Goal: Task Accomplishment & Management: Use online tool/utility

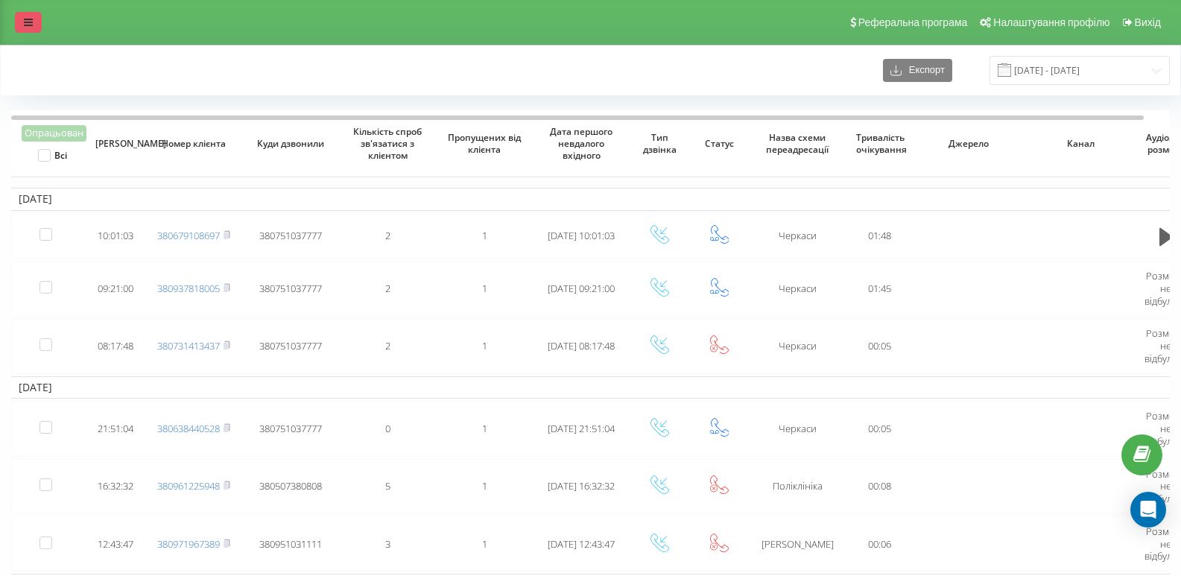
click at [31, 14] on link at bounding box center [28, 22] width 27 height 21
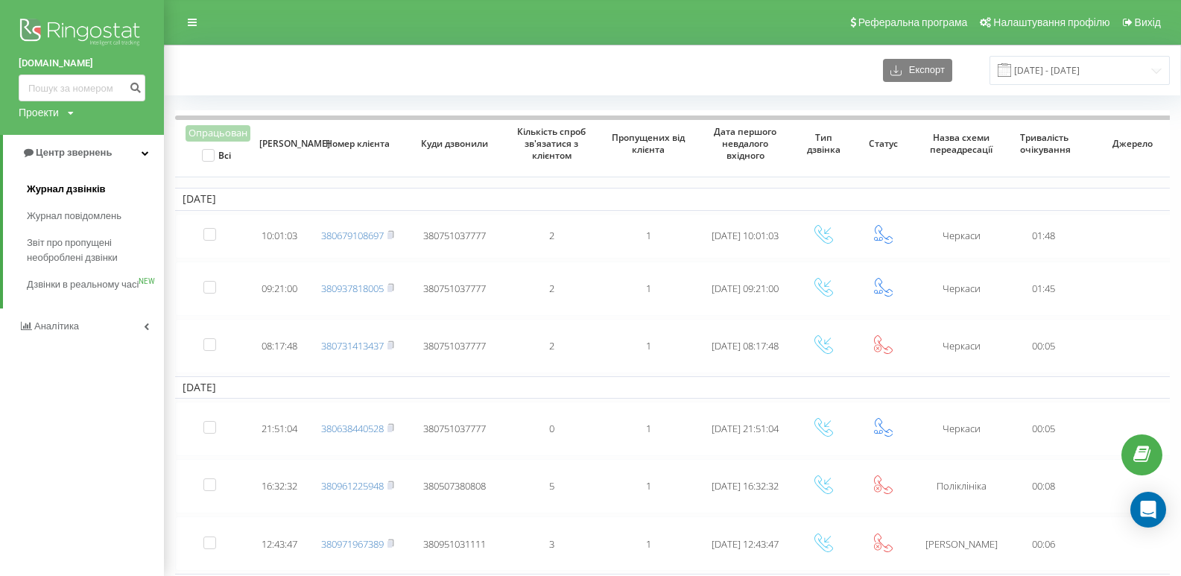
click at [62, 189] on span "Журнал дзвінків" at bounding box center [66, 189] width 79 height 15
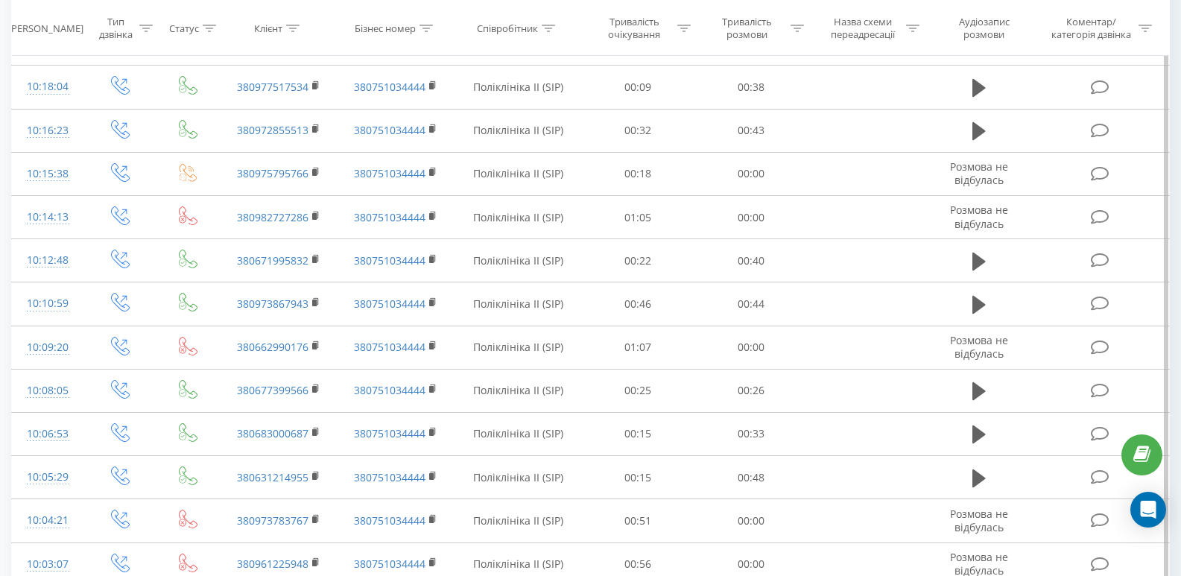
scroll to position [787, 0]
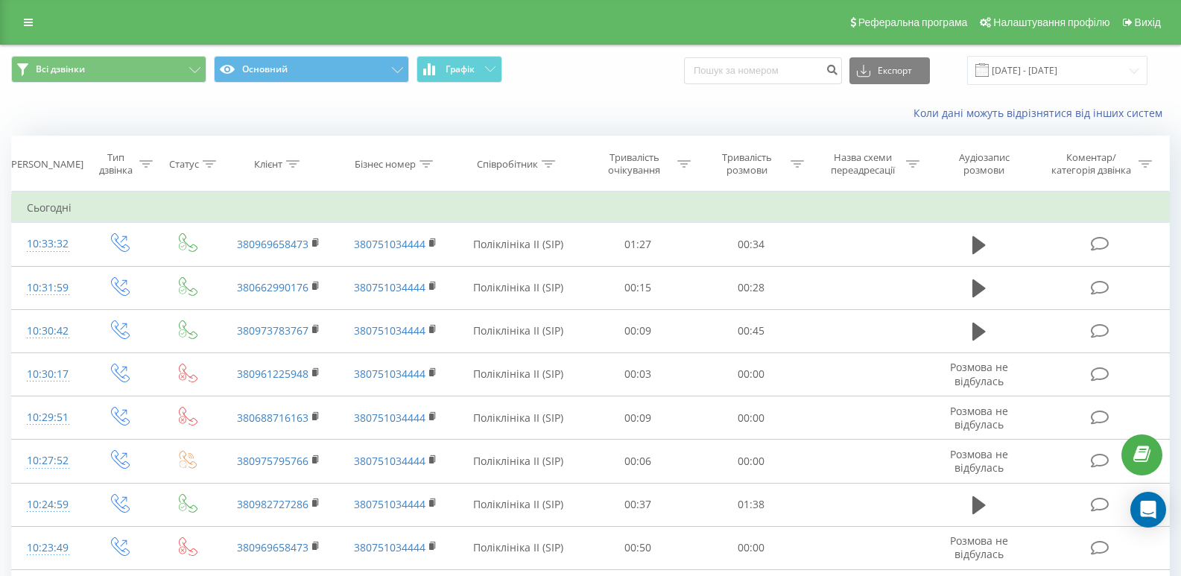
click at [989, 64] on span at bounding box center [982, 69] width 13 height 13
click at [989, 65] on span at bounding box center [982, 69] width 13 height 13
click at [989, 71] on span at bounding box center [982, 69] width 13 height 13
click at [1019, 66] on input "[DATE] - [DATE]" at bounding box center [1057, 70] width 180 height 29
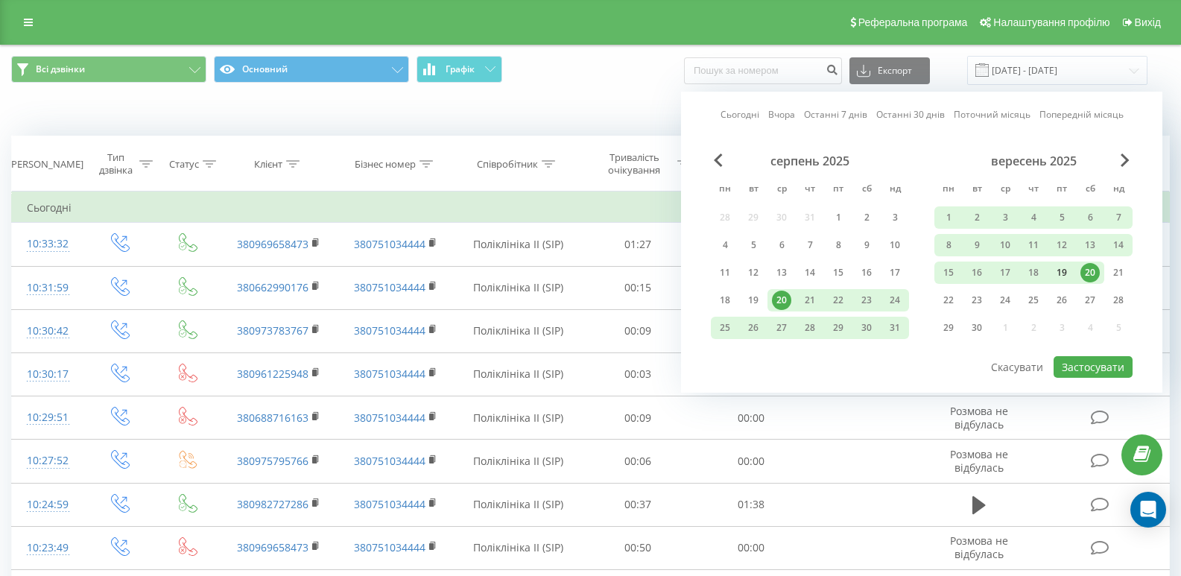
click at [1067, 275] on div "19" at bounding box center [1061, 272] width 19 height 19
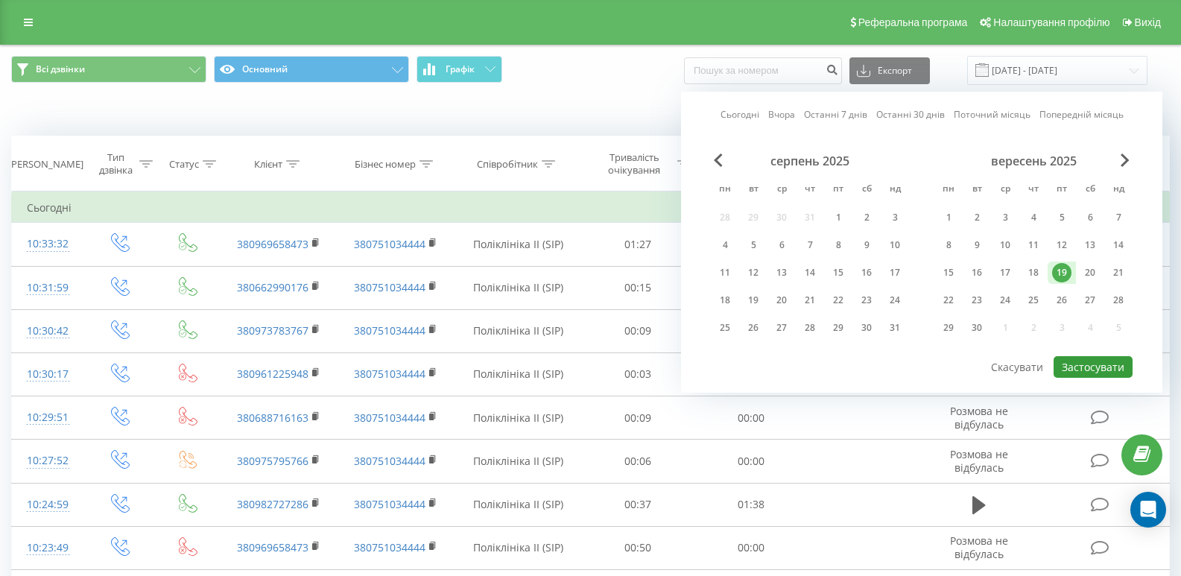
click at [1093, 361] on button "Застосувати" at bounding box center [1093, 367] width 79 height 22
type input "19.09.2025 - 19.09.2025"
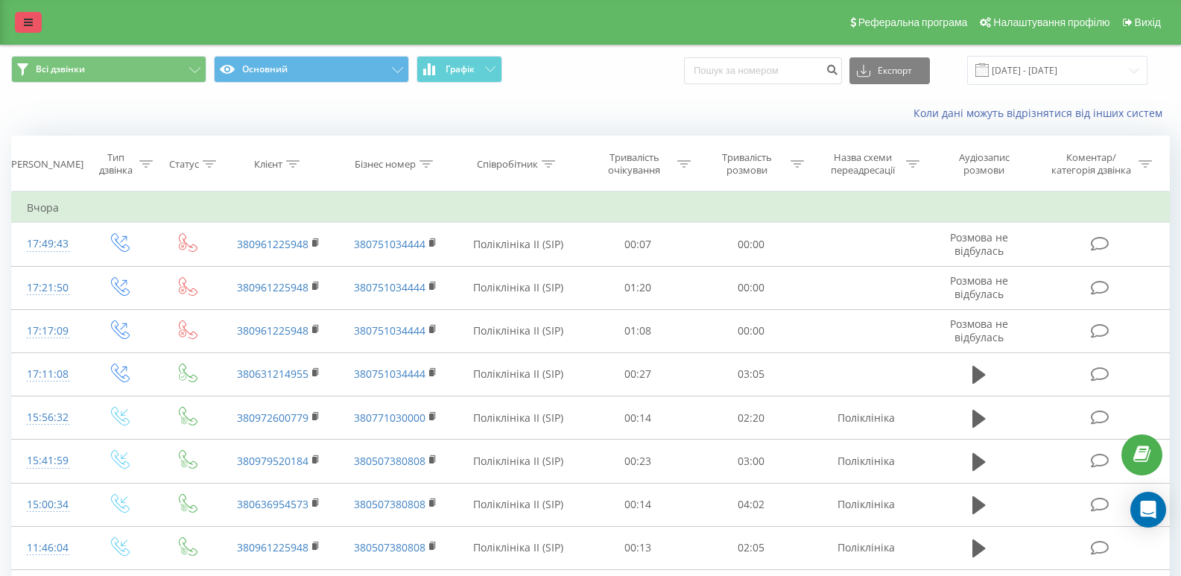
click at [34, 22] on link at bounding box center [28, 22] width 27 height 21
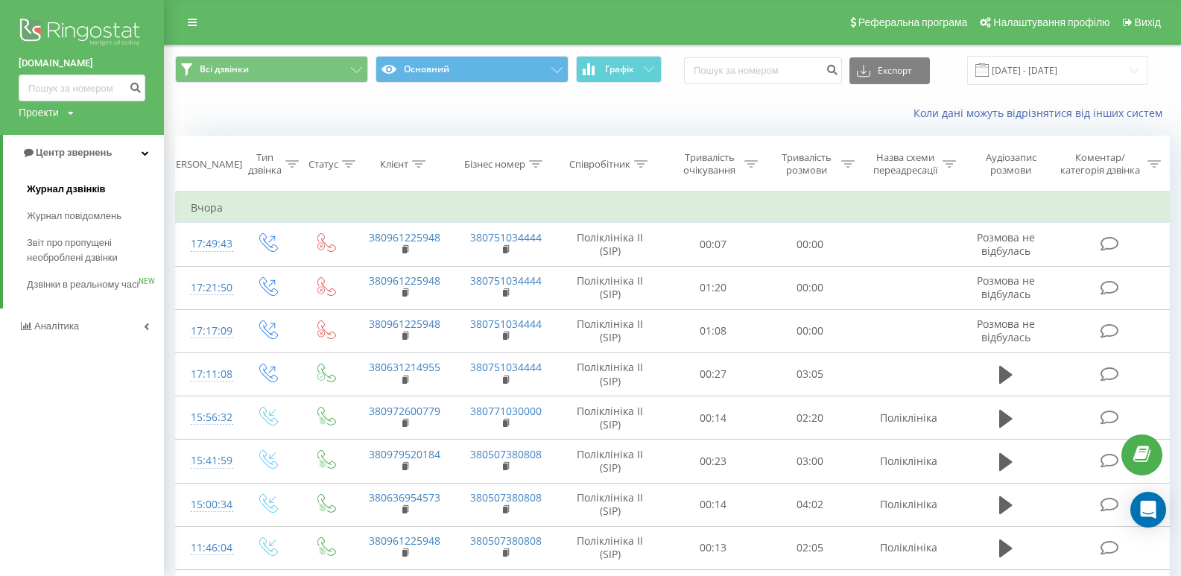
click at [66, 181] on link "Журнал дзвінків" at bounding box center [95, 189] width 137 height 27
click at [69, 189] on span "Журнал дзвінків" at bounding box center [66, 189] width 79 height 15
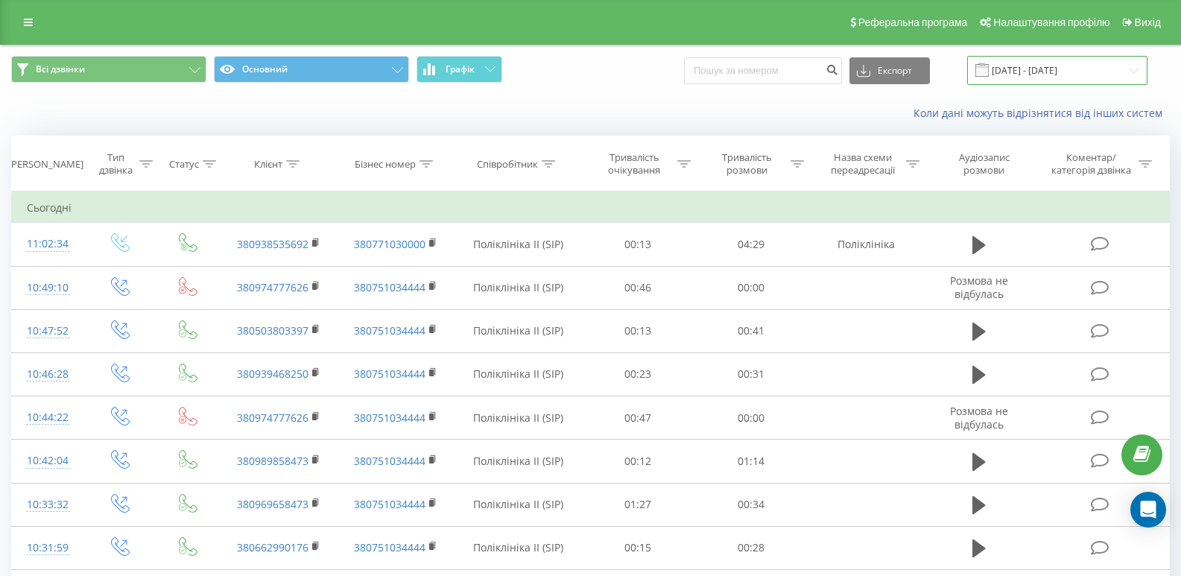
click at [1028, 69] on input "[DATE] - [DATE]" at bounding box center [1057, 70] width 180 height 29
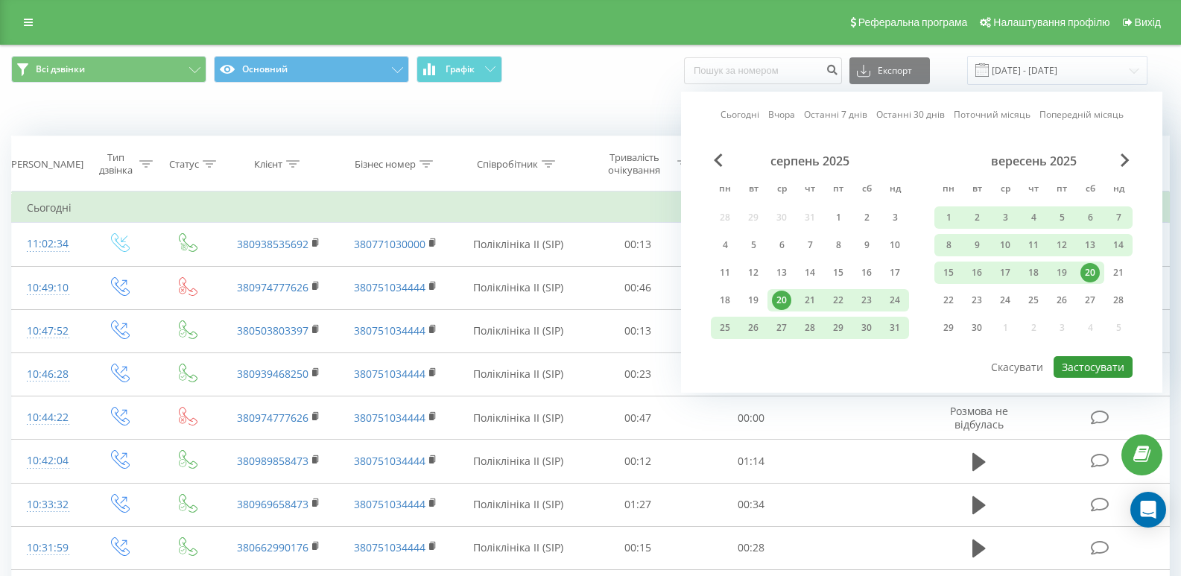
click at [1082, 363] on button "Застосувати" at bounding box center [1093, 367] width 79 height 22
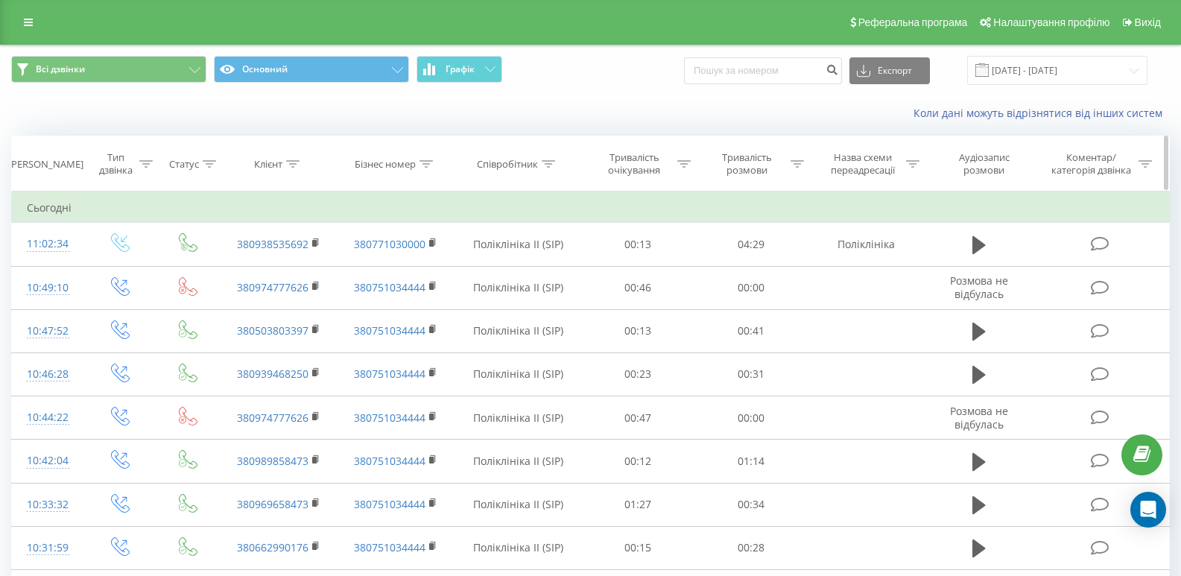
click at [45, 163] on div "[PERSON_NAME]" at bounding box center [45, 164] width 75 height 13
click at [121, 173] on div "Тип дзвінка" at bounding box center [116, 163] width 38 height 25
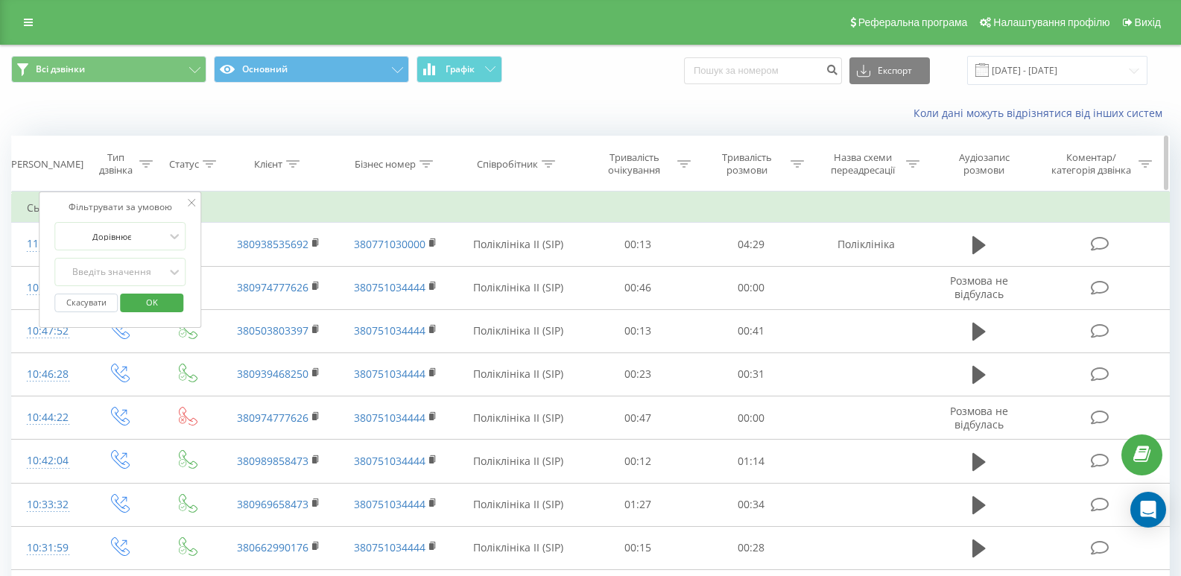
click at [27, 167] on div "[PERSON_NAME]" at bounding box center [45, 164] width 75 height 13
click at [28, 22] on icon at bounding box center [28, 22] width 9 height 10
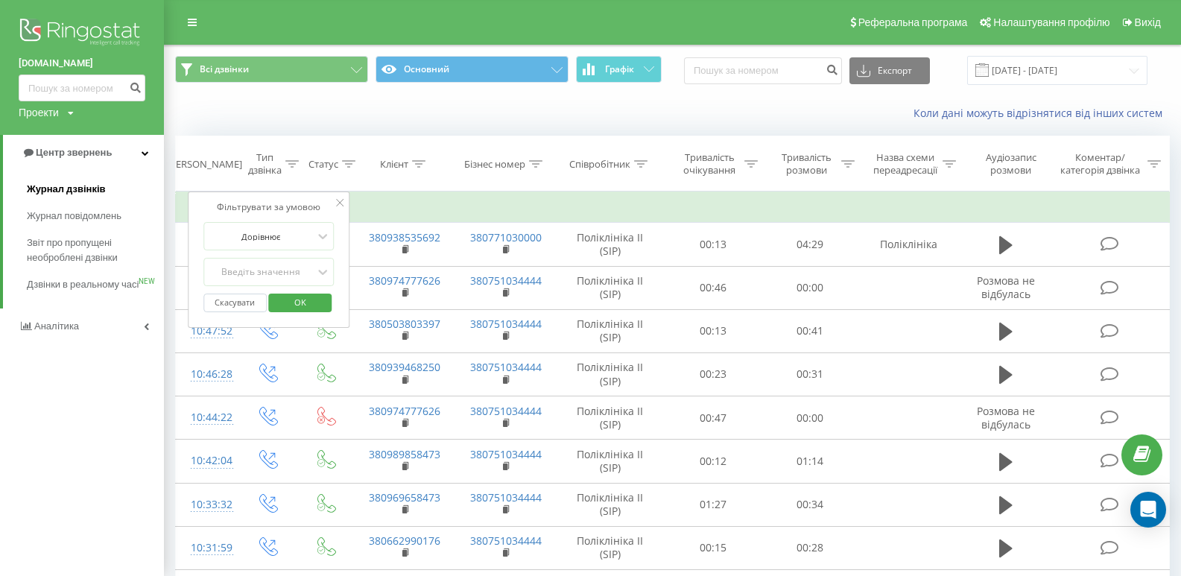
click at [65, 197] on span "Журнал дзвінків" at bounding box center [66, 189] width 79 height 15
click at [137, 144] on link "Центр звернень" at bounding box center [83, 153] width 161 height 36
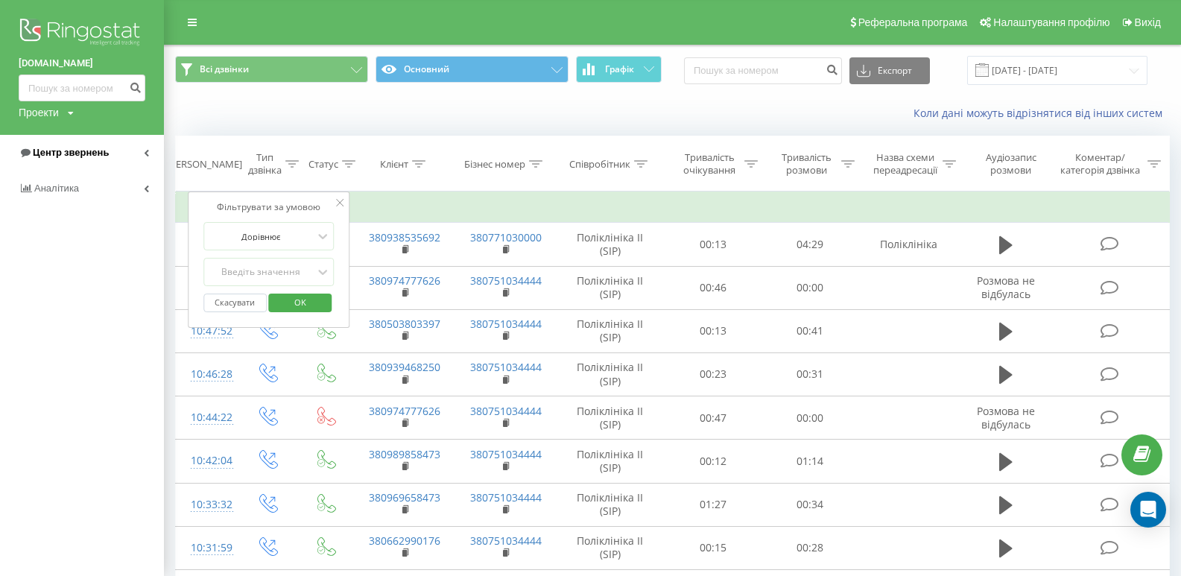
click at [100, 152] on span "Центр звернень" at bounding box center [71, 152] width 76 height 11
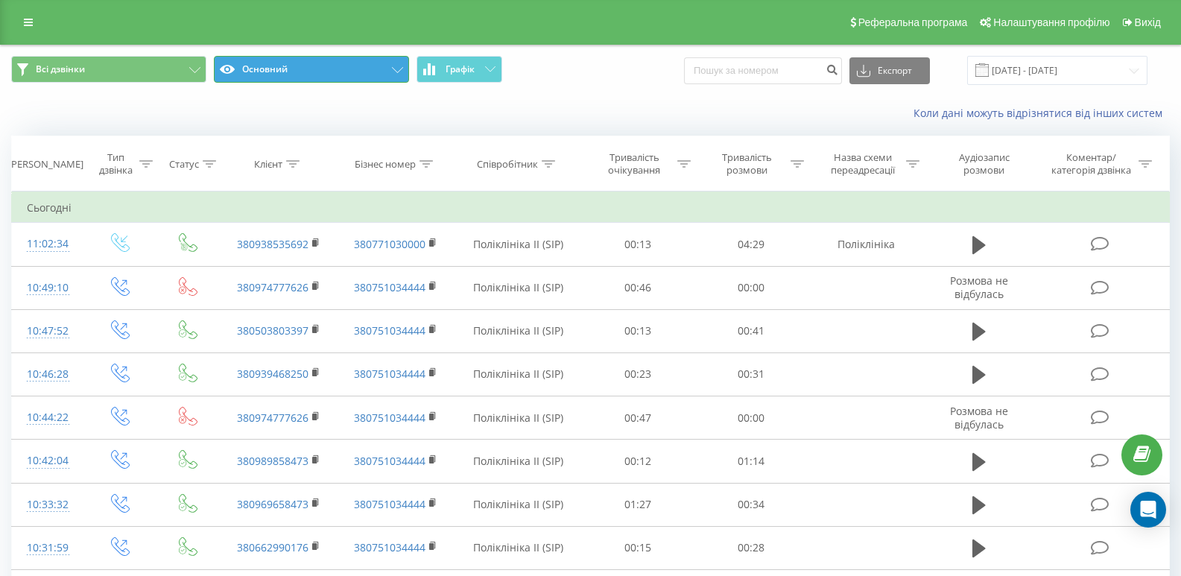
click at [241, 67] on button "Основний" at bounding box center [311, 69] width 195 height 27
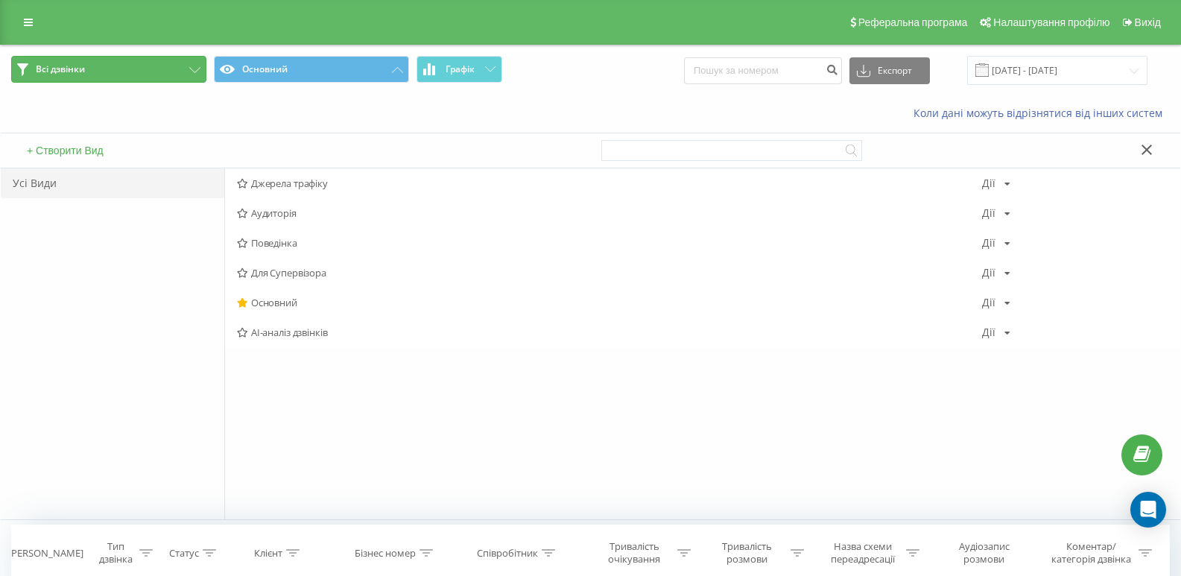
click at [122, 76] on button "Всі дзвінки" at bounding box center [108, 69] width 195 height 27
click at [65, 63] on span "Всі дзвінки" at bounding box center [60, 69] width 49 height 12
